Goal: Information Seeking & Learning: Understand process/instructions

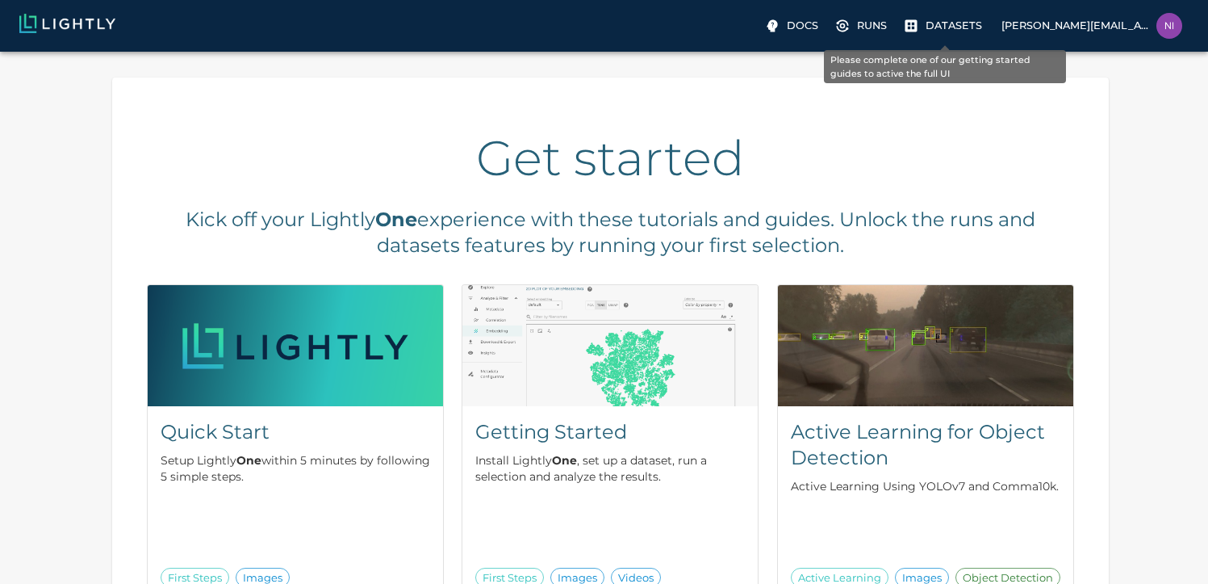
click at [961, 31] on p "Datasets" at bounding box center [954, 25] width 57 height 15
click at [931, 24] on p "Datasets" at bounding box center [954, 25] width 57 height 15
click at [910, 24] on icon "Please complete one of our getting started guides to active the full UI" at bounding box center [911, 26] width 16 height 16
click at [960, 24] on p "Datasets" at bounding box center [954, 25] width 57 height 15
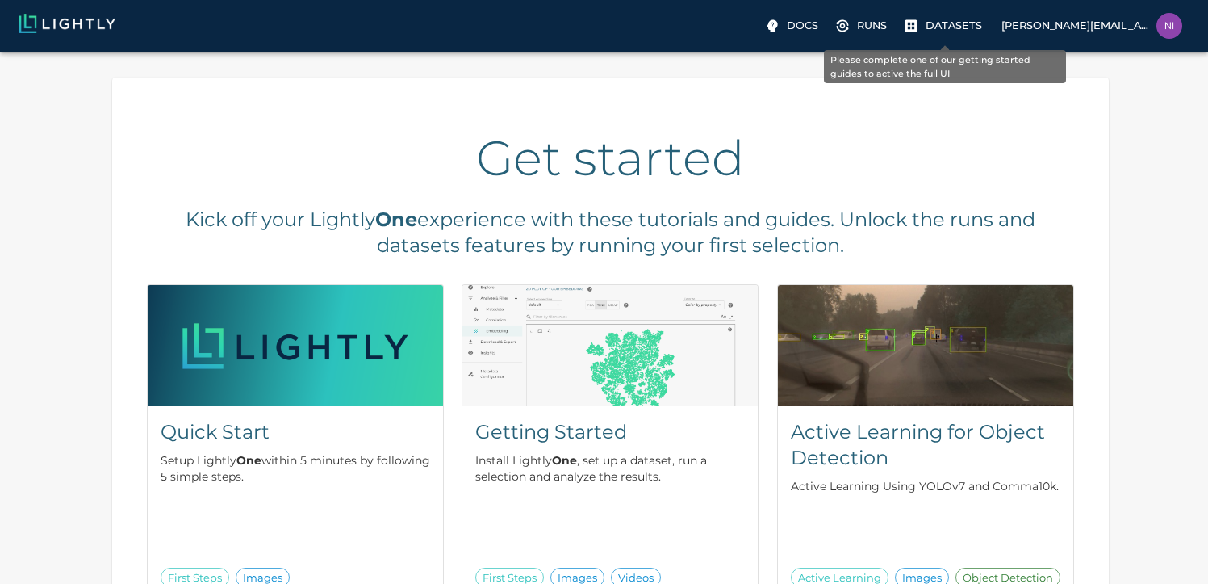
click at [960, 24] on p "Datasets" at bounding box center [954, 25] width 57 height 15
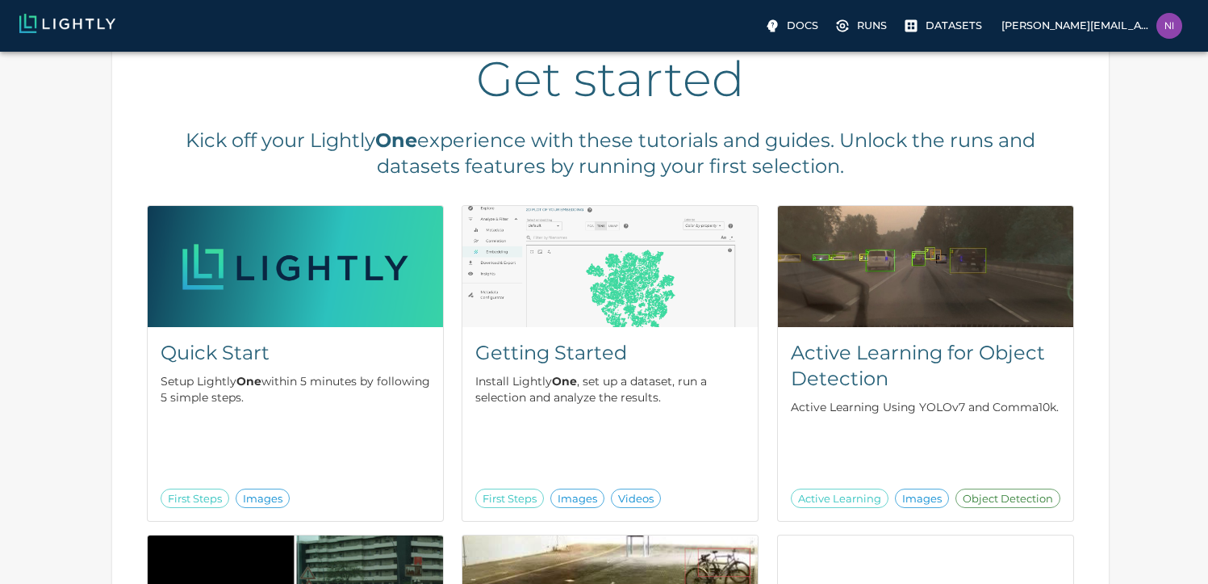
scroll to position [147, 0]
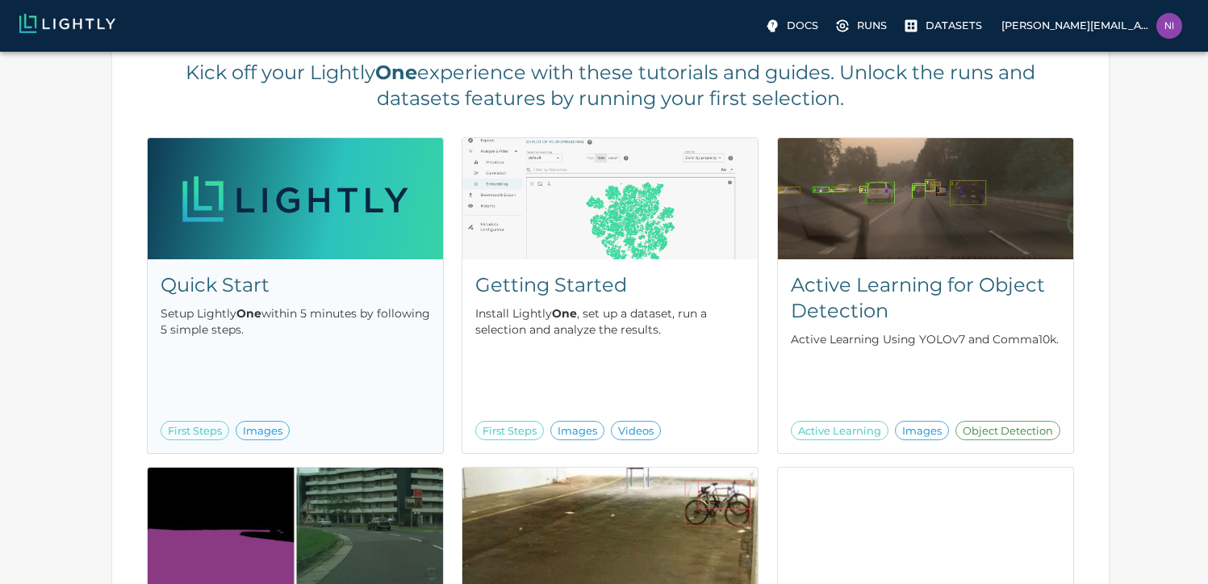
click at [226, 408] on div "Quick Start Setup Lightly One within 5 minutes by following 5 simple steps. Fir…" at bounding box center [295, 356] width 295 height 194
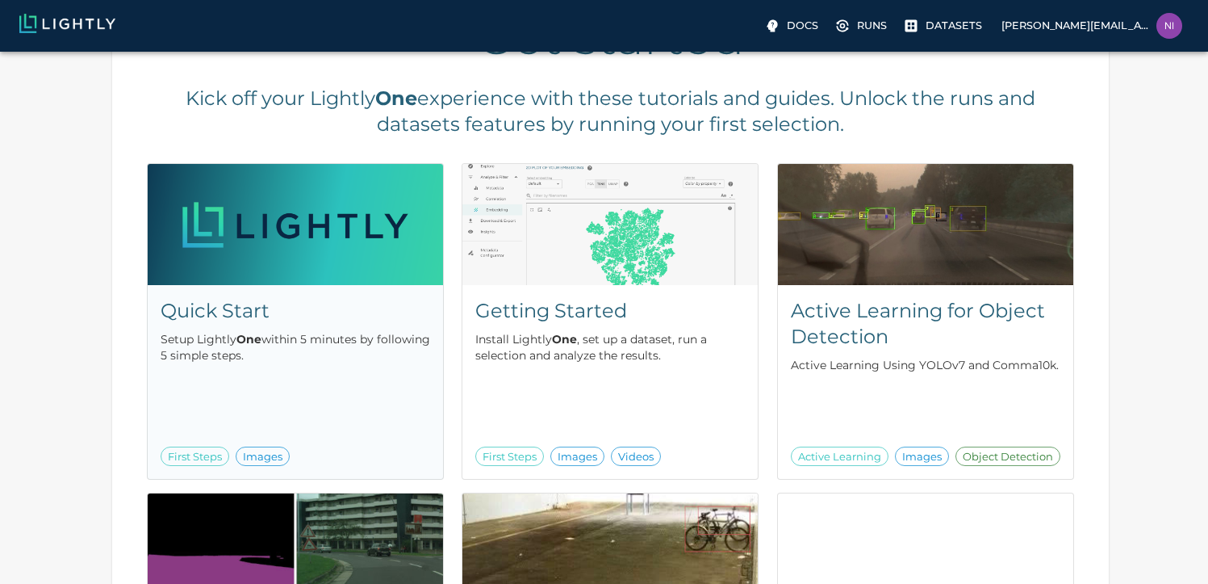
scroll to position [123, 0]
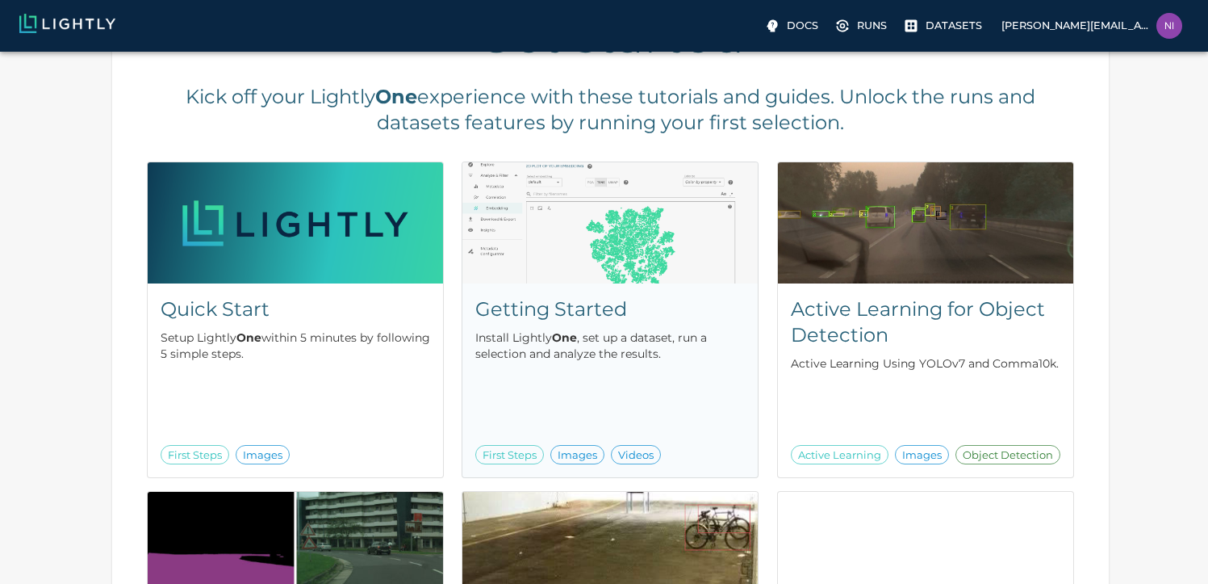
click at [602, 371] on div "Getting Started Install Lightly One , set up a dataset, run a selection and ana…" at bounding box center [610, 380] width 295 height 194
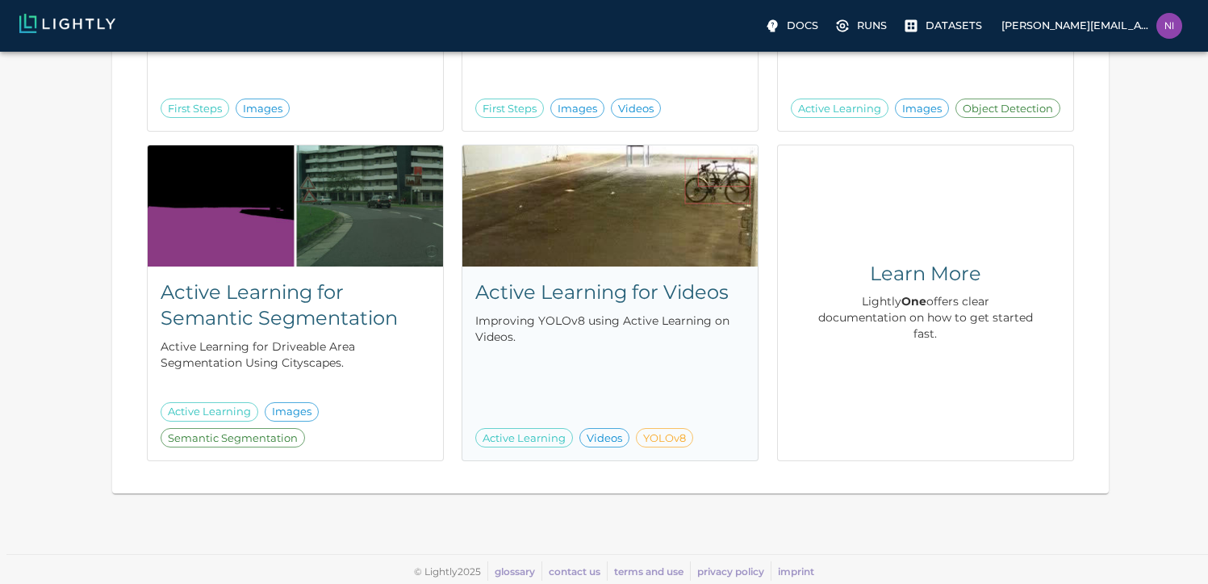
scroll to position [0, 0]
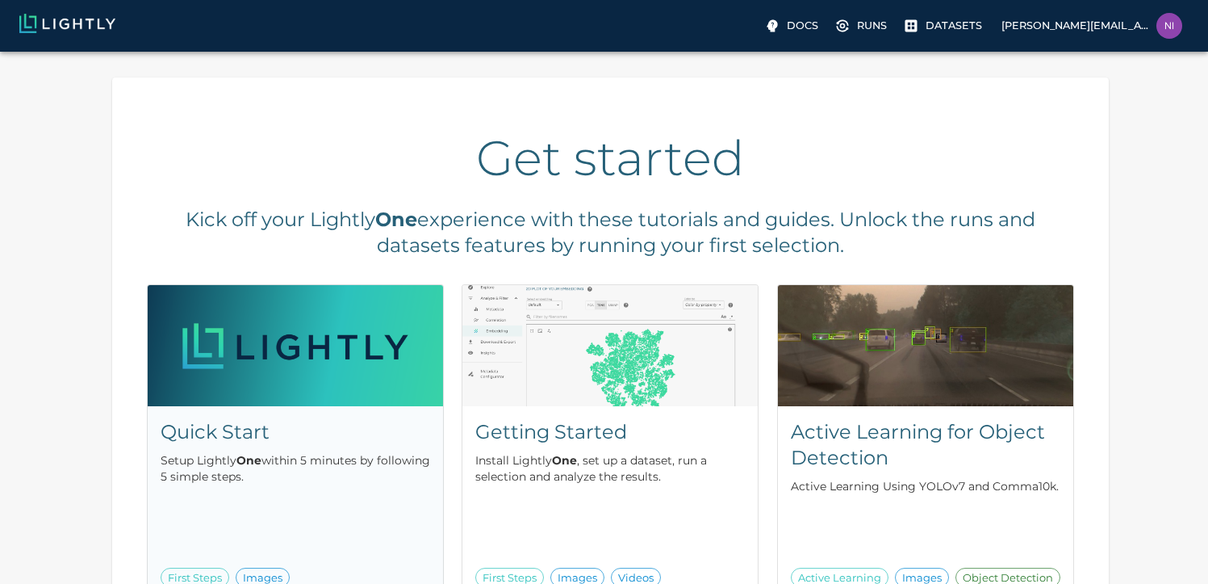
click at [399, 479] on p "Setup Lightly One within 5 minutes by following 5 simple steps." at bounding box center [296, 468] width 270 height 32
click at [1116, 36] on label "[PERSON_NAME][EMAIL_ADDRESS][PERSON_NAME][DOMAIN_NAME]" at bounding box center [1092, 27] width 194 height 39
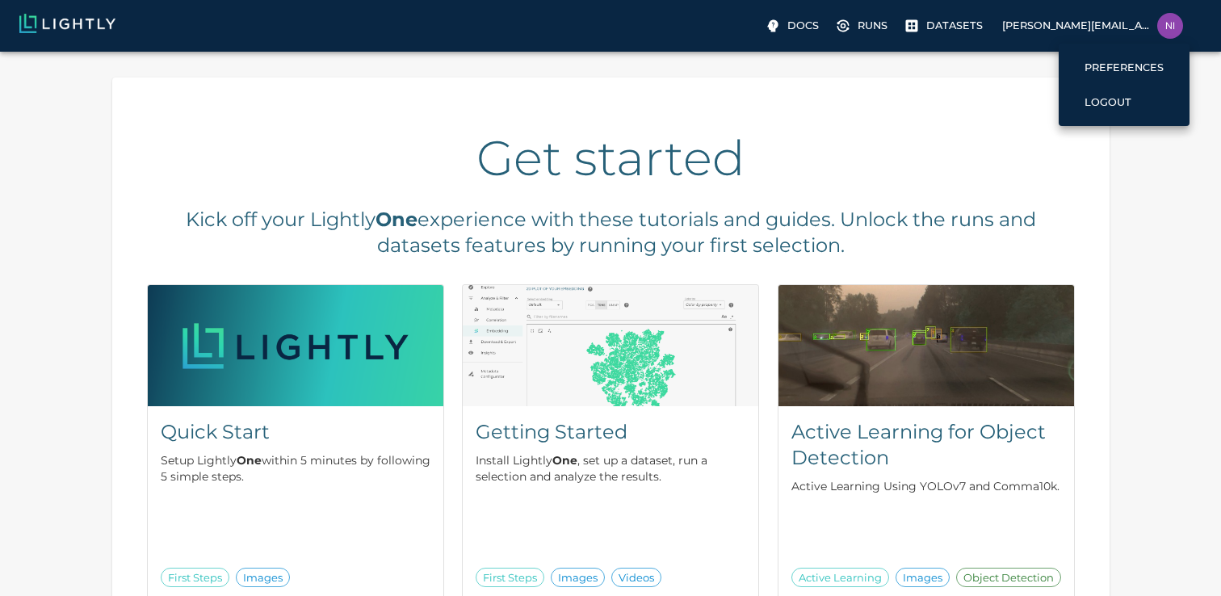
click at [937, 26] on div at bounding box center [610, 298] width 1221 height 596
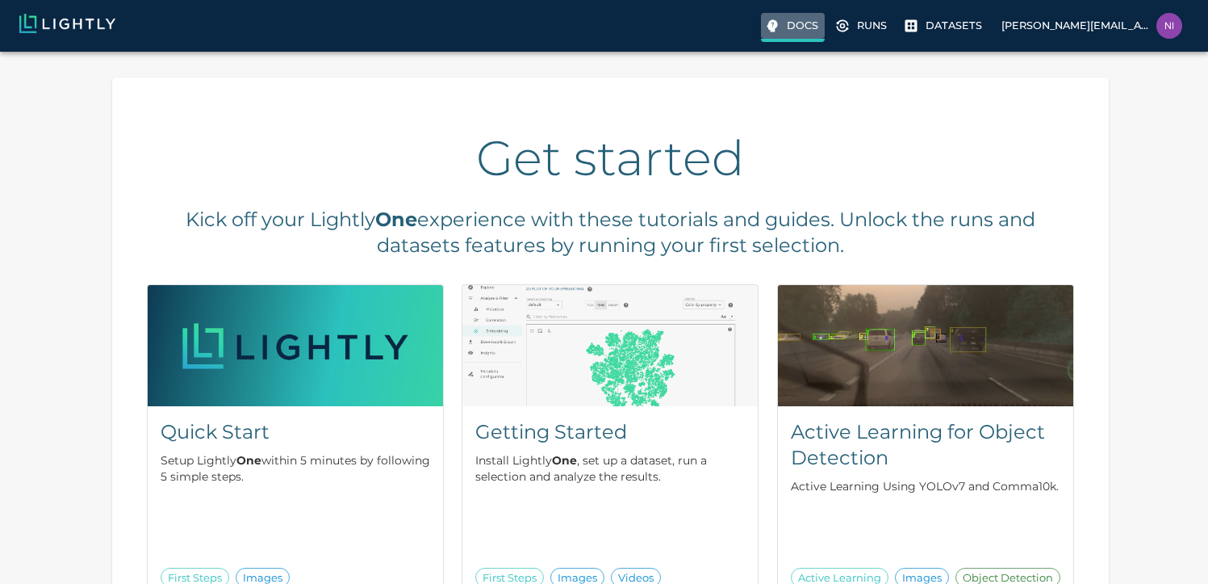
click at [794, 27] on p "Docs" at bounding box center [802, 25] width 31 height 15
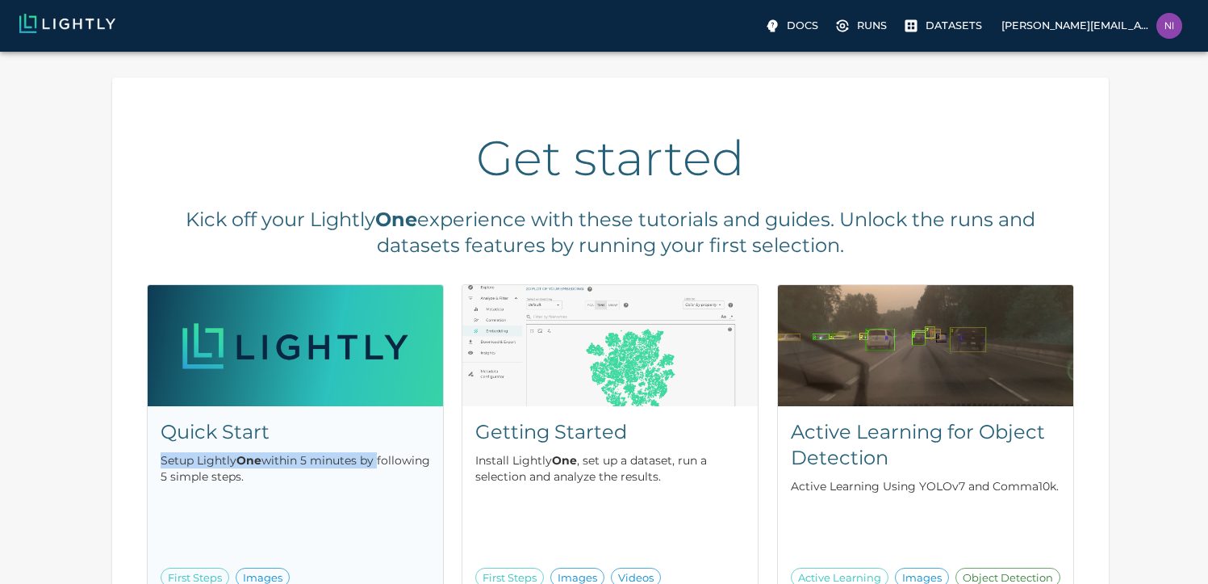
click at [393, 452] on p "Setup Lightly One within 5 minutes by following 5 simple steps." at bounding box center [296, 468] width 270 height 32
click at [299, 500] on div "Quick Start Setup Lightly One within 5 minutes by following 5 simple steps. Fir…" at bounding box center [295, 503] width 295 height 194
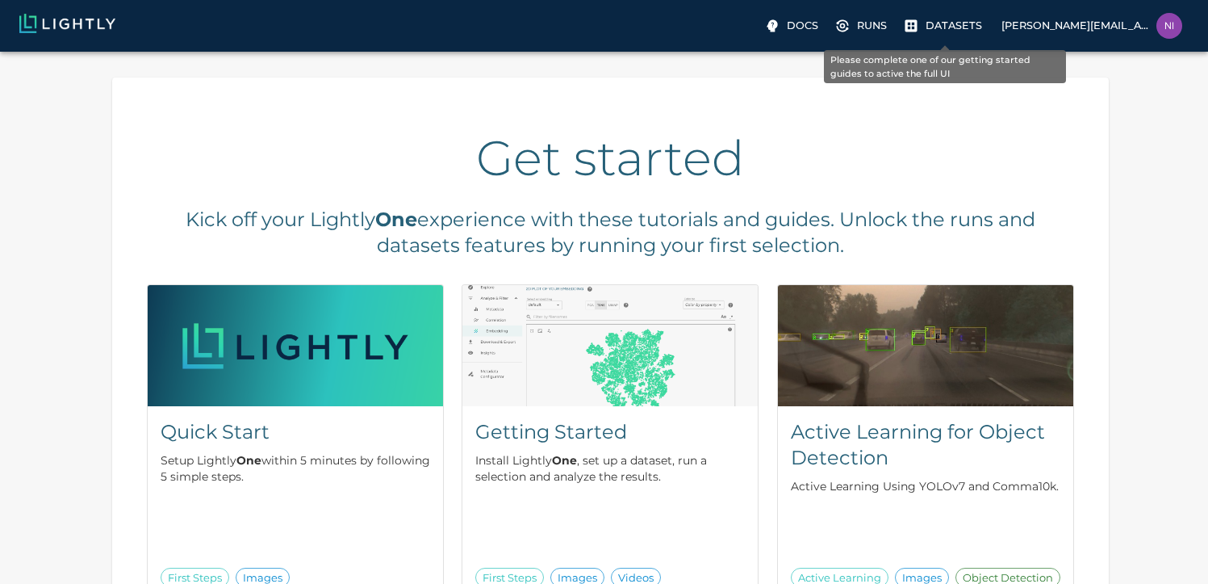
click at [951, 23] on p "Datasets" at bounding box center [954, 25] width 57 height 15
